Goal: Information Seeking & Learning: Learn about a topic

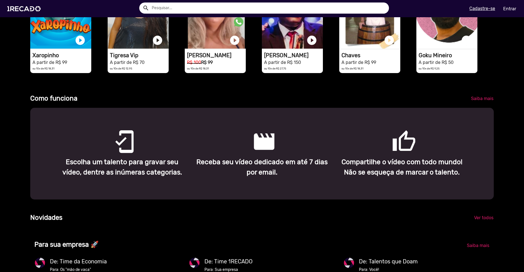
scroll to position [161, 0]
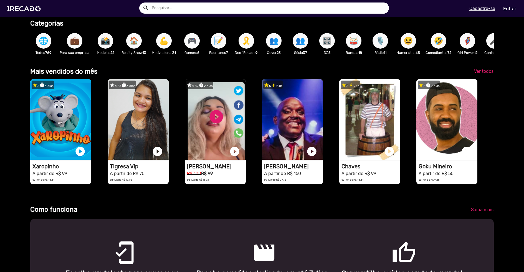
click at [177, 8] on input "text" at bounding box center [268, 7] width 241 height 11
type input "[PERSON_NAME] e [PERSON_NAME]"
click at [141, 3] on button "search" at bounding box center [146, 8] width 10 height 10
